Goal: Information Seeking & Learning: Learn about a topic

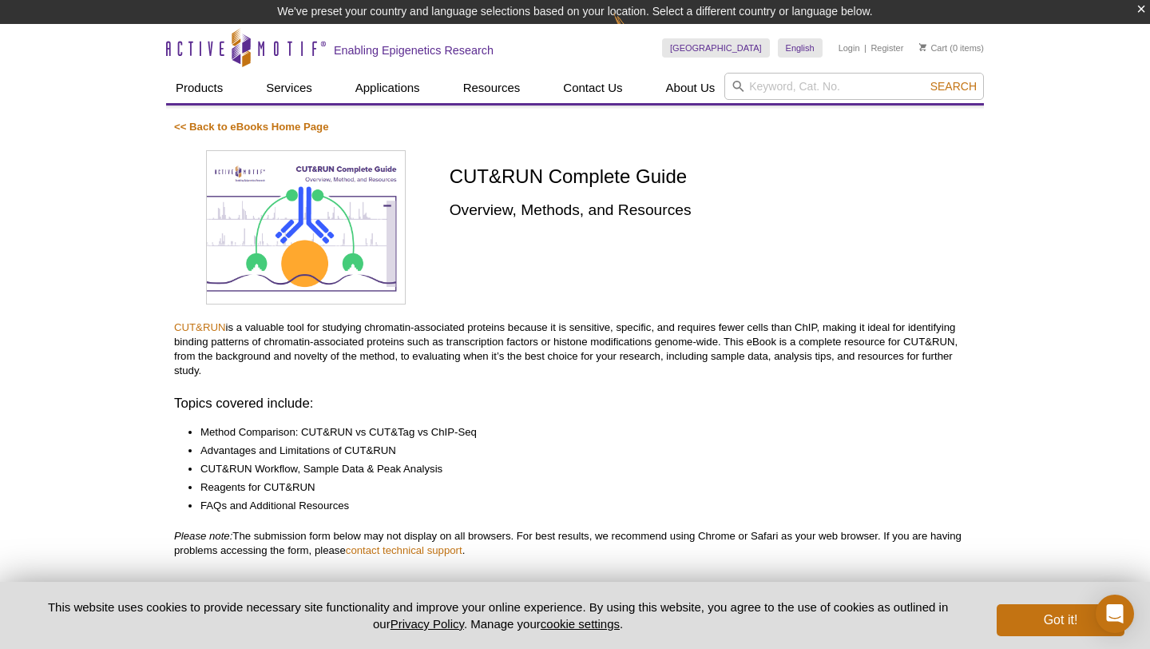
click at [246, 218] on img at bounding box center [306, 227] width 200 height 155
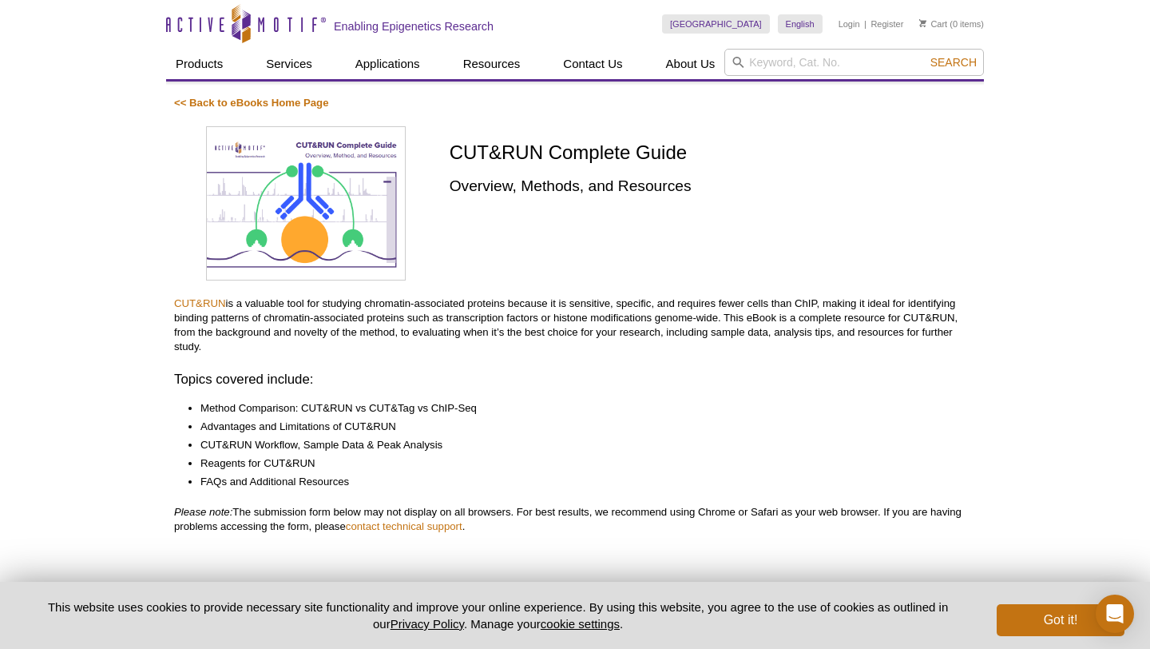
click at [240, 215] on img at bounding box center [306, 203] width 200 height 155
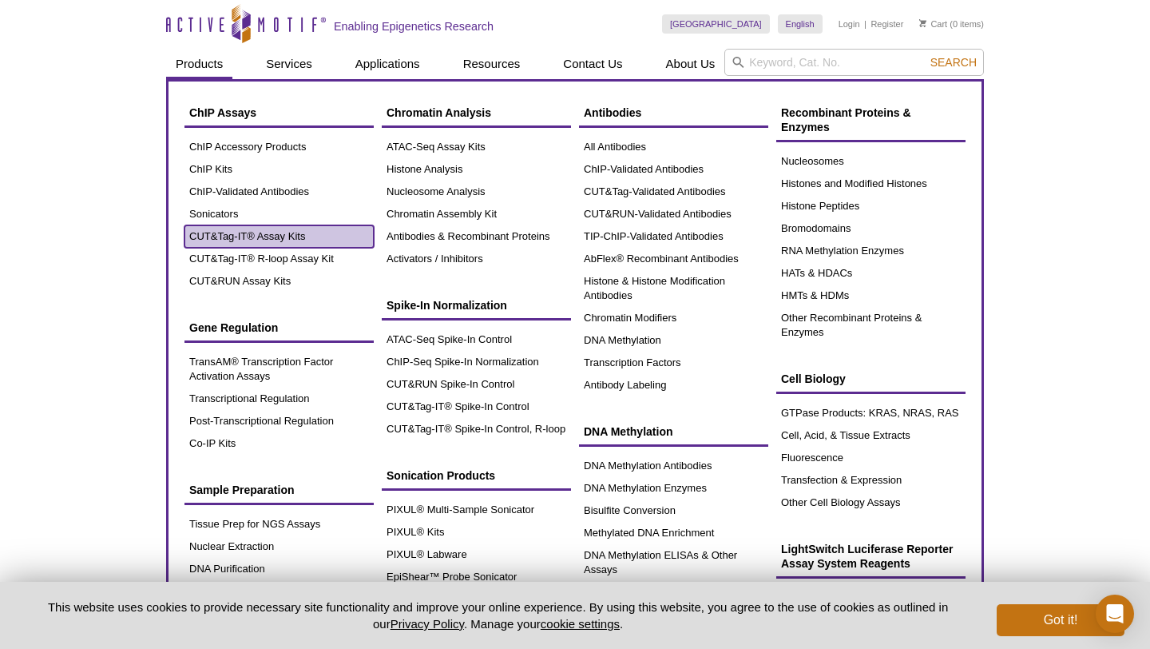
click at [228, 232] on link "CUT&Tag-IT® Assay Kits" at bounding box center [279, 236] width 189 height 22
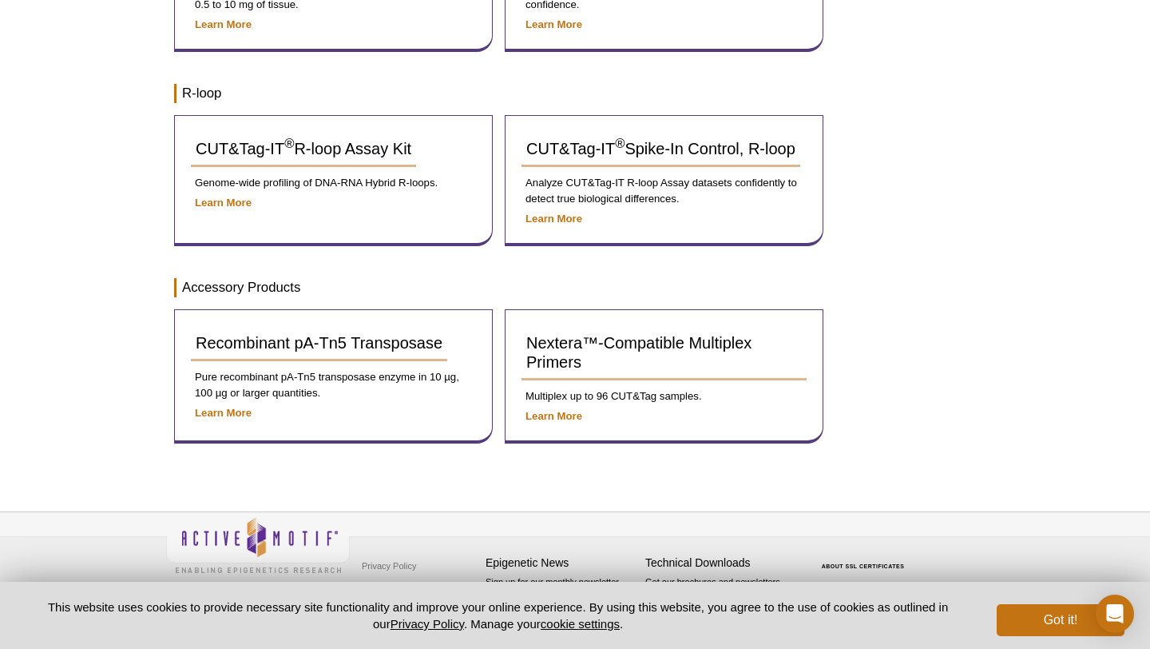
scroll to position [562, 0]
